Goal: Information Seeking & Learning: Learn about a topic

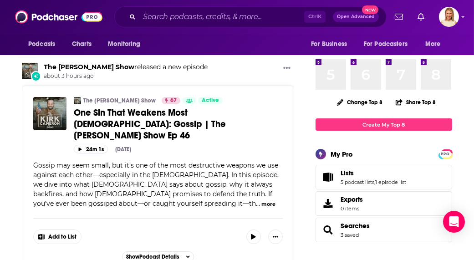
scroll to position [290, 0]
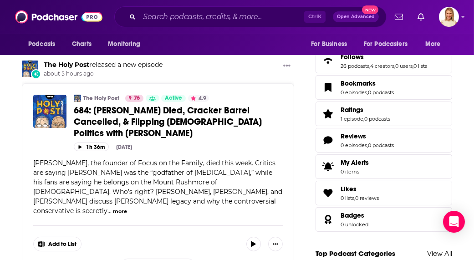
click at [113, 208] on button "more" at bounding box center [120, 212] width 14 height 8
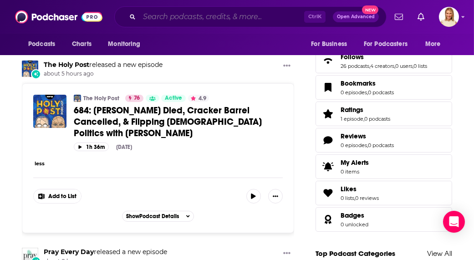
click at [240, 16] on input "Search podcasts, credits, & more..." at bounding box center [221, 17] width 165 height 15
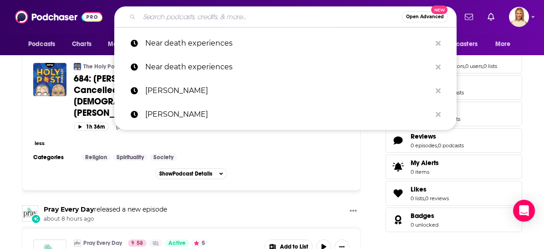
click at [458, 6] on div "Podcasts Charts Monitoring Open Advanced New Near death experiences Near death …" at bounding box center [272, 17] width 544 height 34
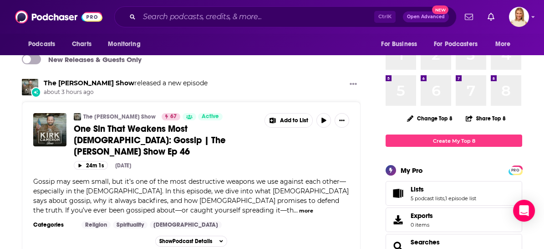
scroll to position [0, 0]
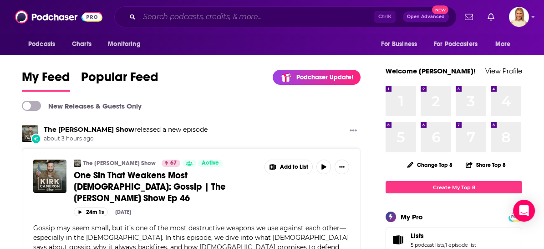
click at [231, 19] on input "Search podcasts, credits, & more..." at bounding box center [256, 17] width 235 height 15
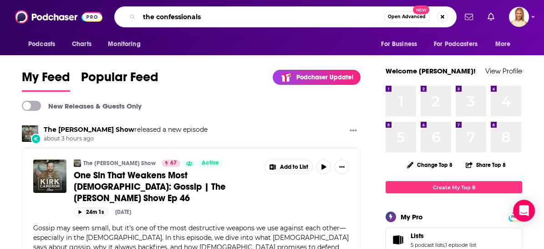
type input "the confessionals"
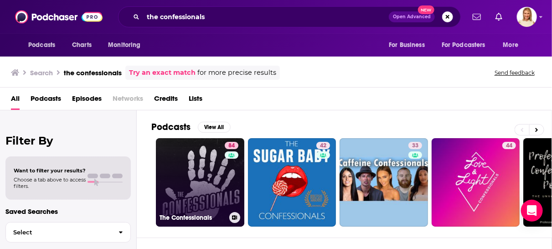
click at [216, 180] on link "84 The Confessionals" at bounding box center [200, 182] width 88 height 88
